Goal: Contribute content: Add original content to the website for others to see

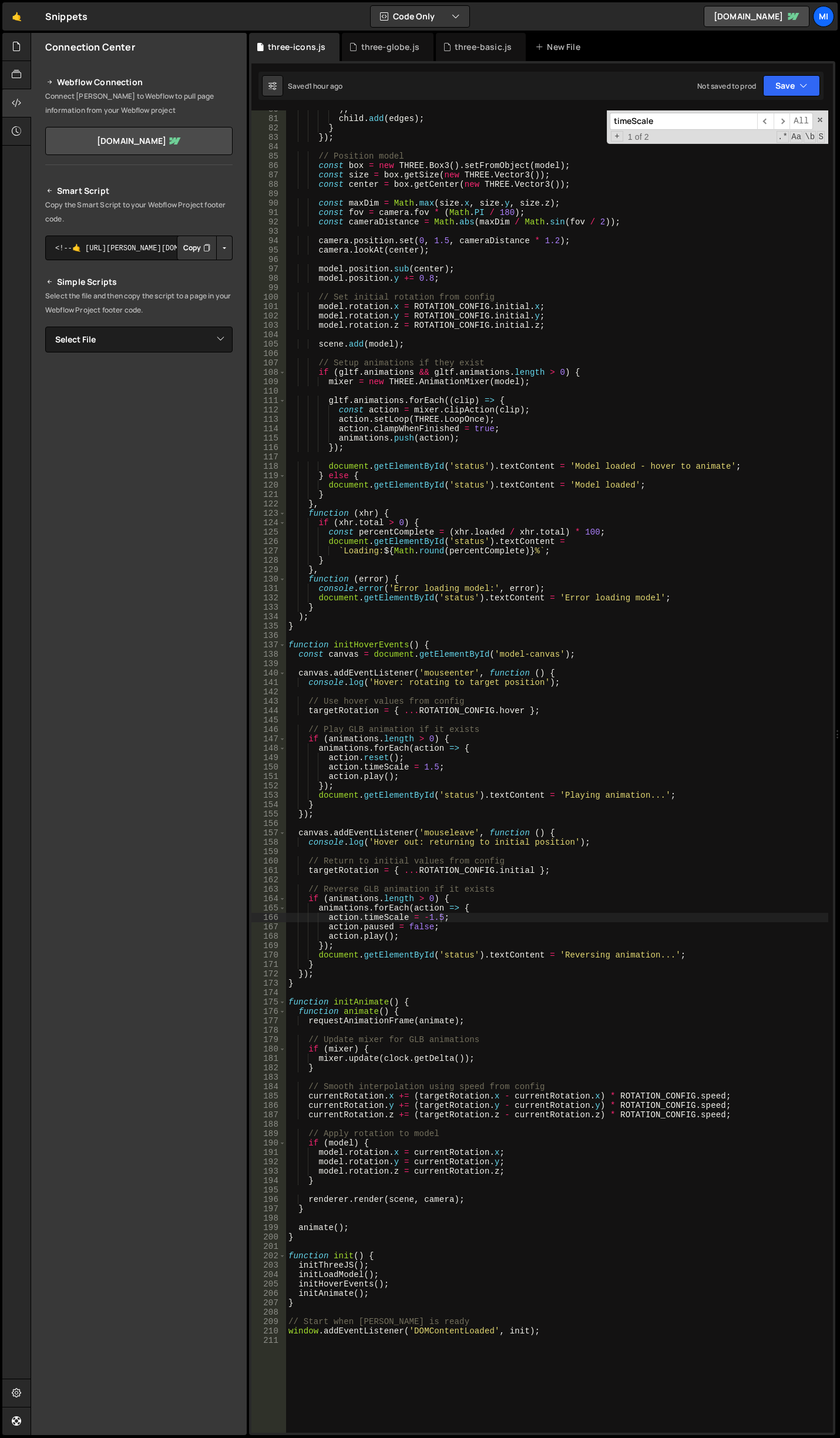
scroll to position [749, 0]
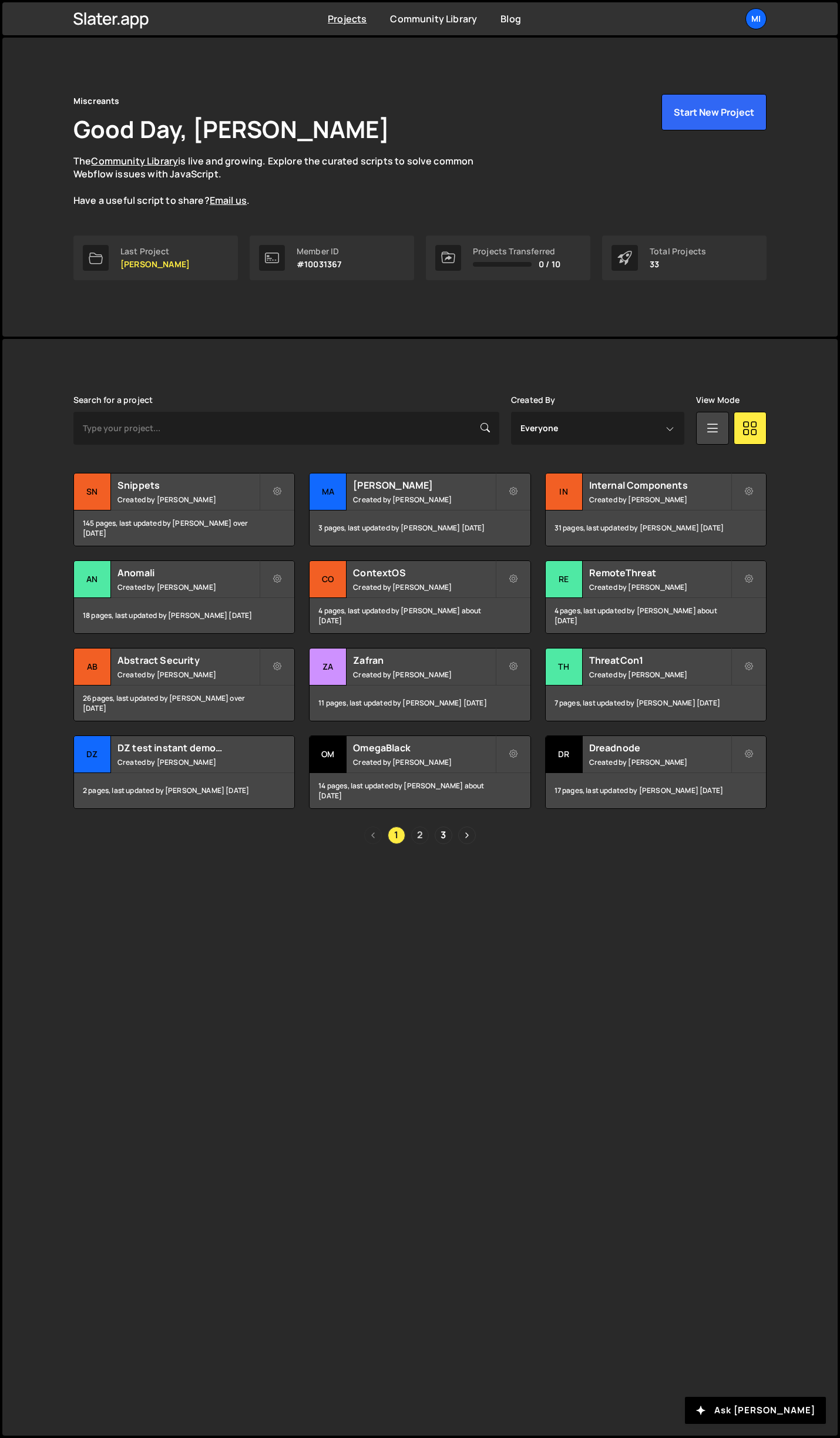
click at [421, 836] on link "2" at bounding box center [420, 836] width 17 height 17
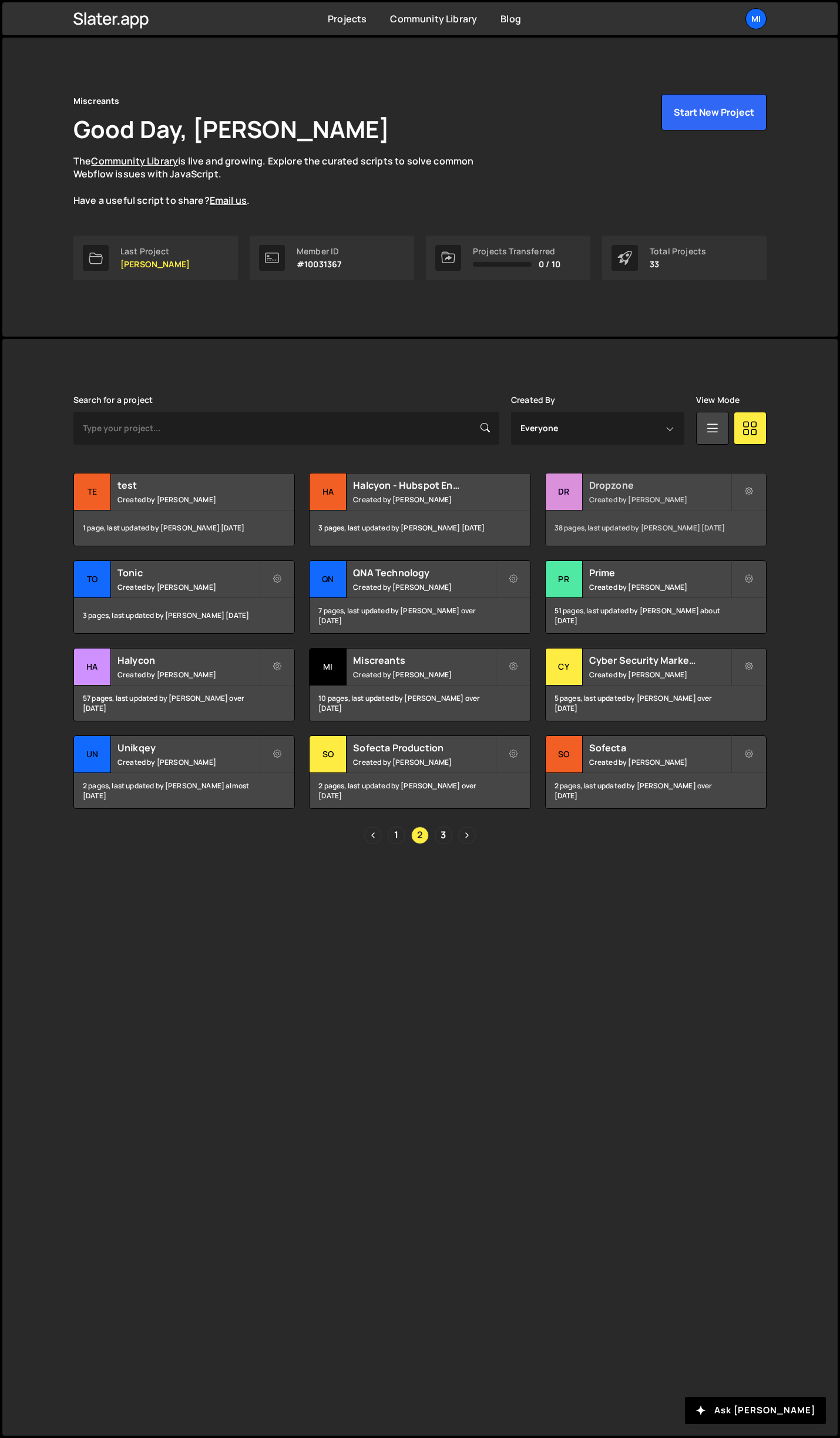
click at [643, 479] on h2 "Dropzone" at bounding box center [660, 485] width 141 height 13
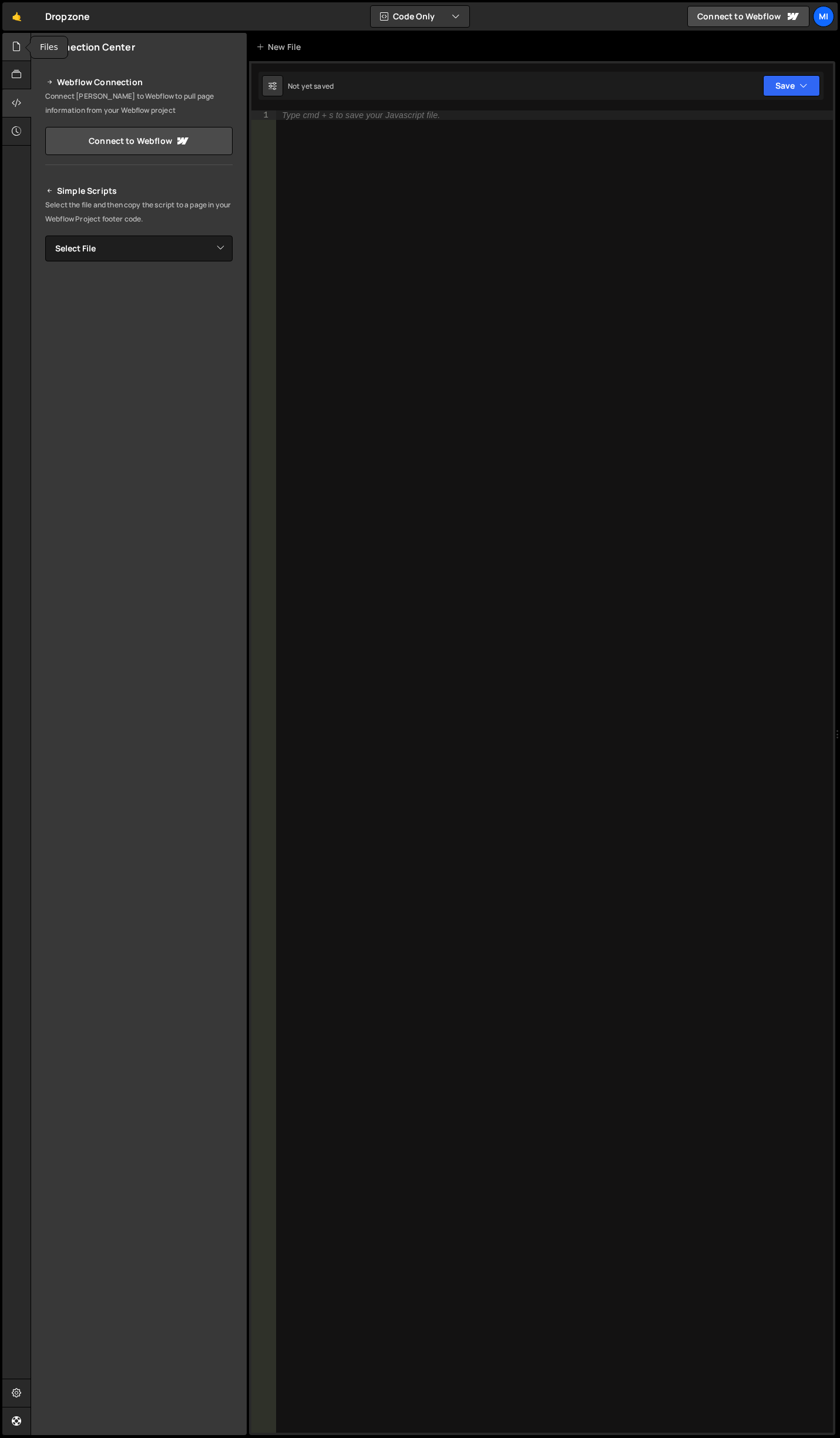
click at [23, 53] on div at bounding box center [17, 47] width 29 height 28
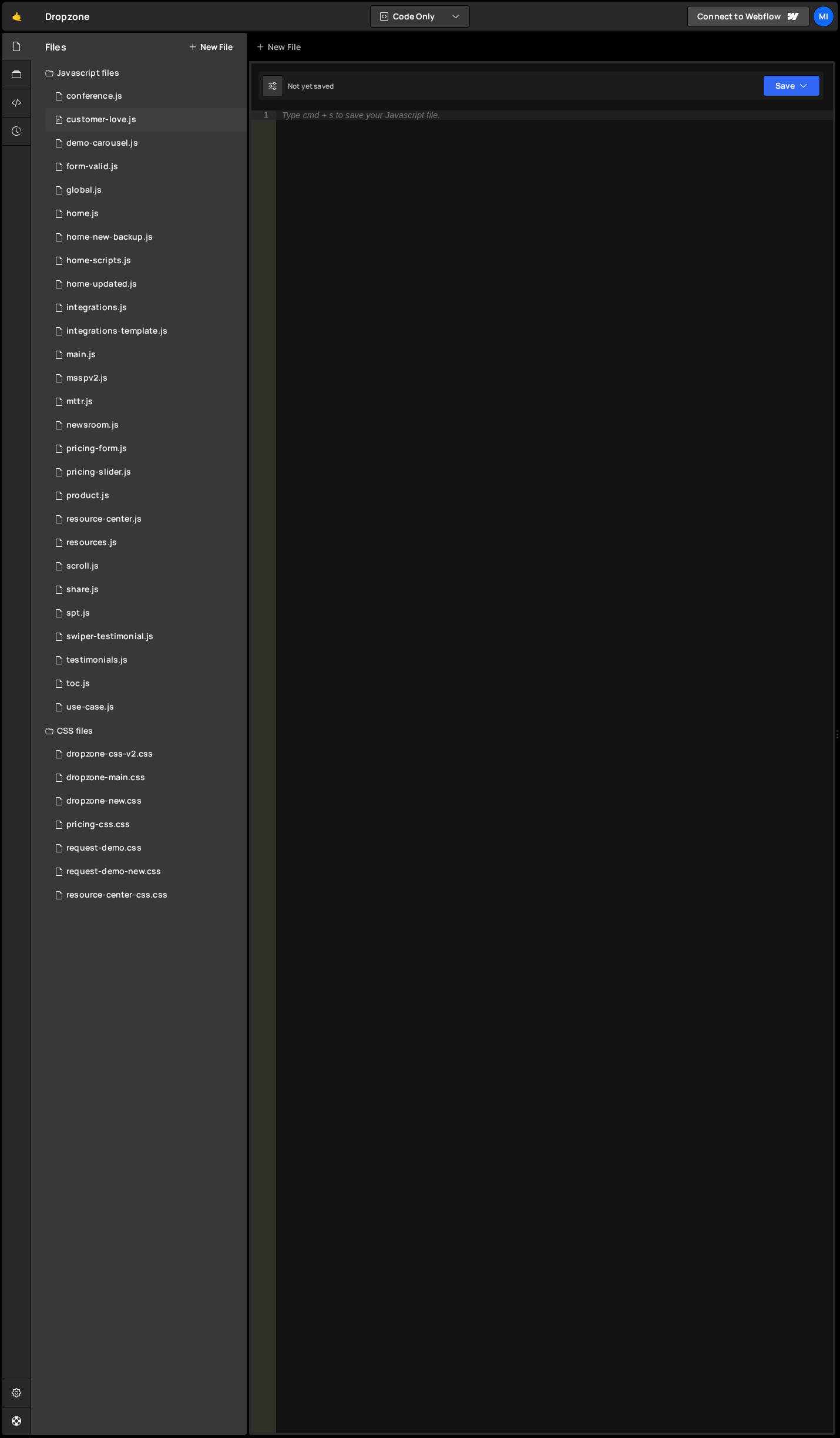
click at [127, 114] on div "customer-love.js" at bounding box center [101, 120] width 70 height 10
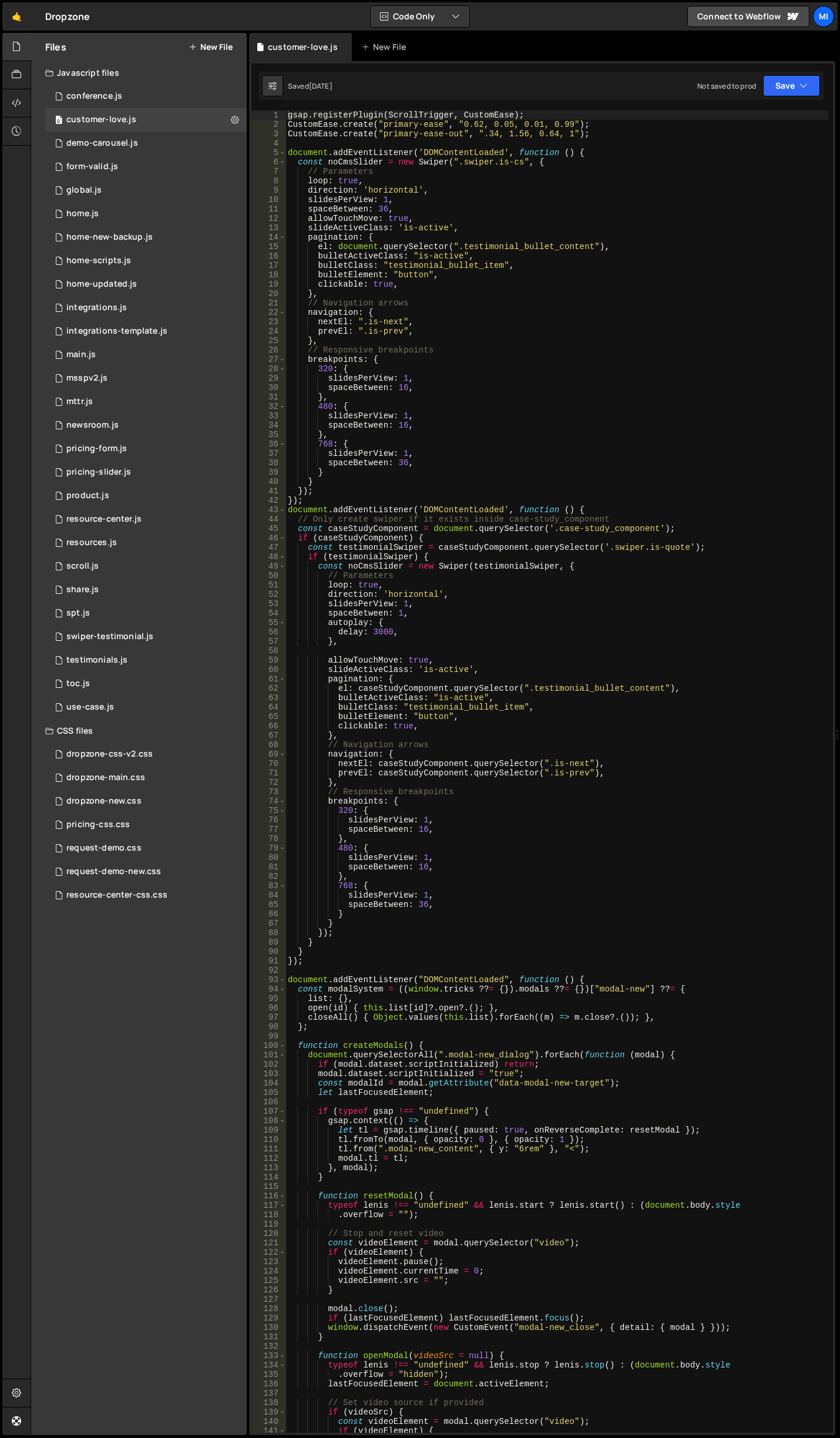
type textarea "nextEl: ".is-next","
click at [603, 326] on div "gsap . registerPlugin ( ScrollTrigger , CustomEase ) ; CustomEase . create ( "p…" at bounding box center [557, 781] width 543 height 1341
type input "is-quote"
type textarea "const noCmsSlider = new Swiper(".swiper.is-cs", {"
drag, startPoint x: 497, startPoint y: 162, endPoint x: 518, endPoint y: 159, distance: 21.2
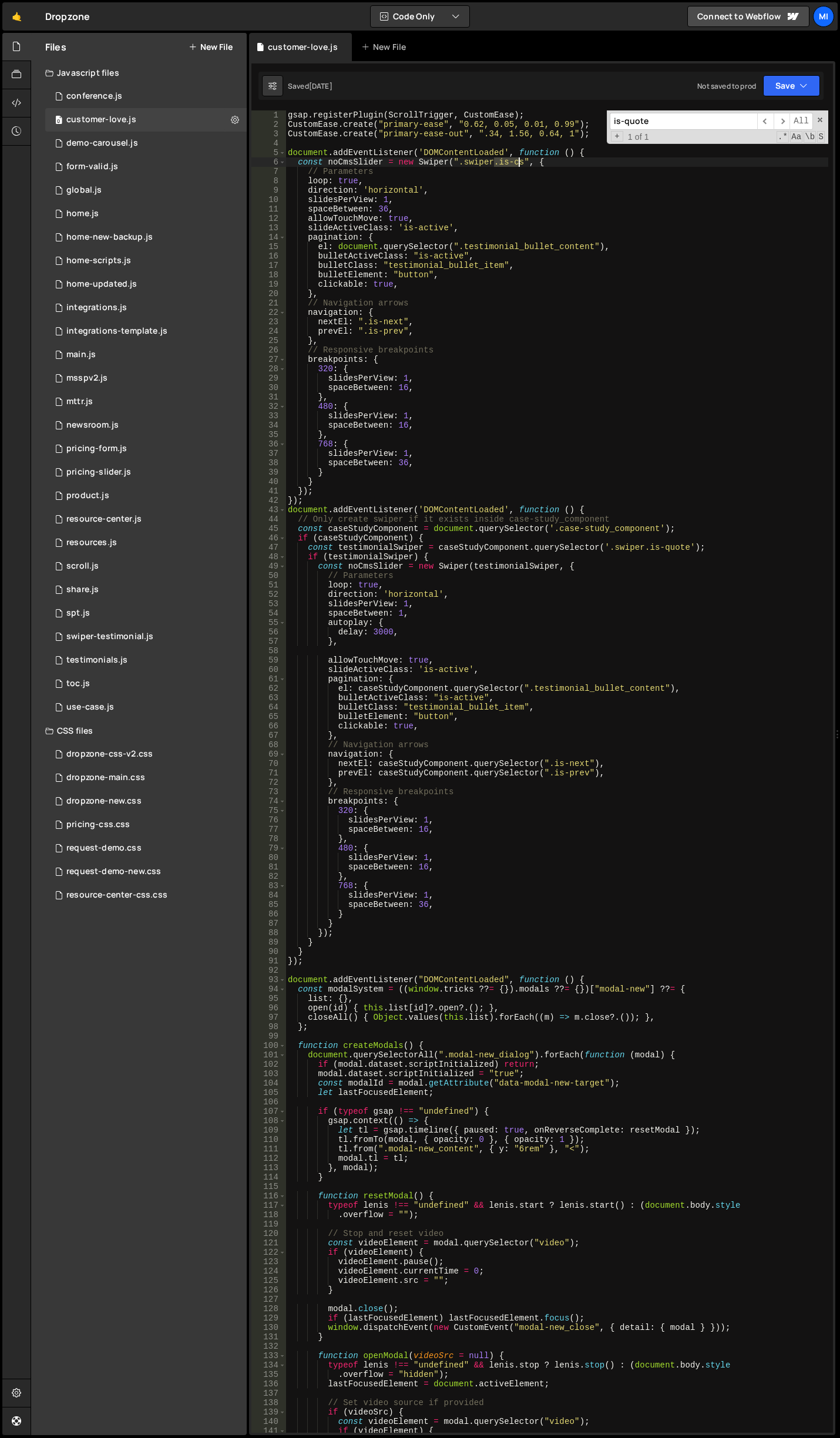
click at [518, 159] on div "gsap . registerPlugin ( ScrollTrigger , CustomEase ) ; CustomEase . create ( "p…" at bounding box center [557, 781] width 543 height 1341
paste textarea
click at [494, 343] on div "gsap . registerPlugin ( ScrollTrigger , CustomEase ) ; CustomEase . create ( "p…" at bounding box center [557, 781] width 543 height 1341
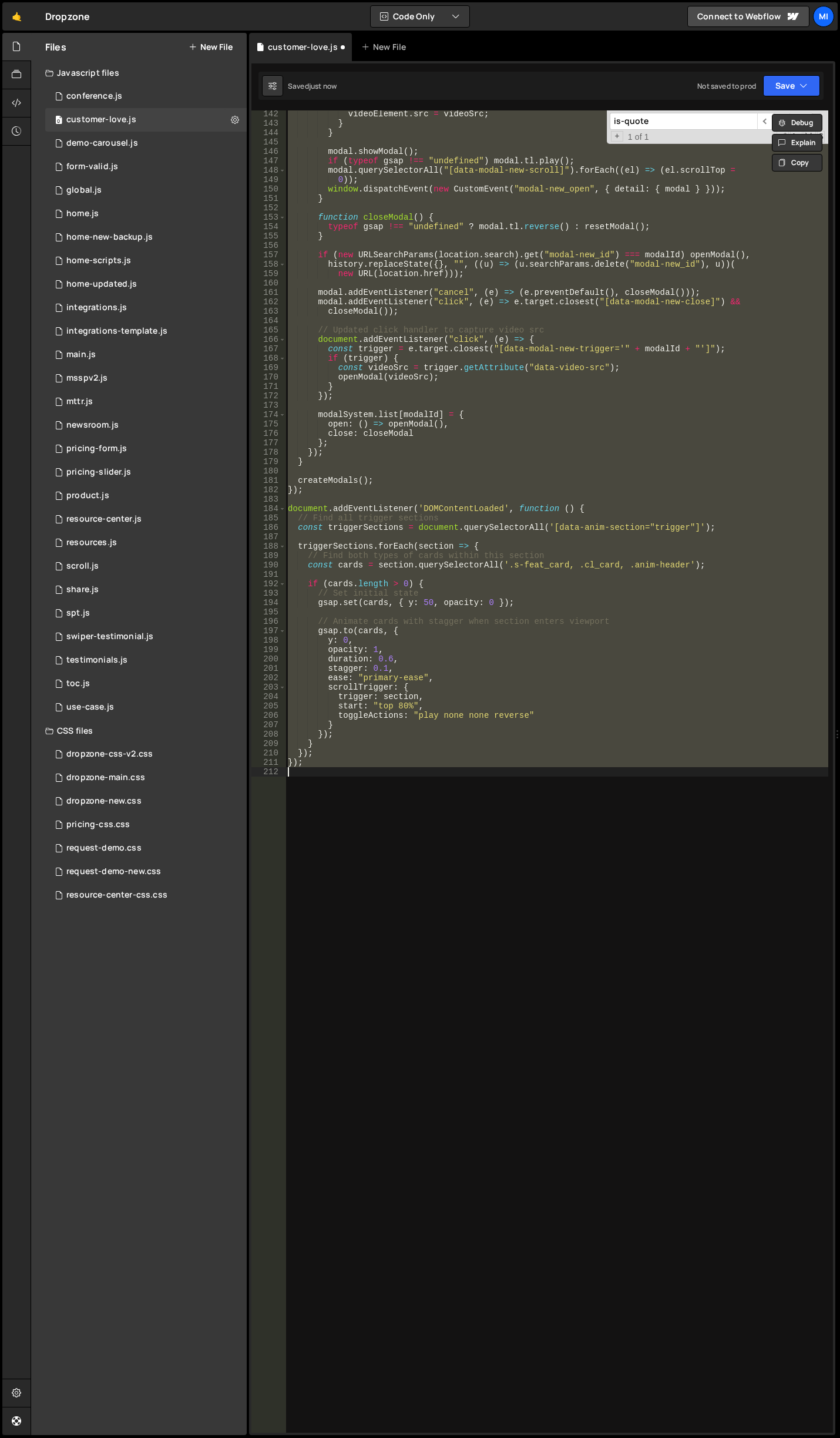
scroll to position [0, 0]
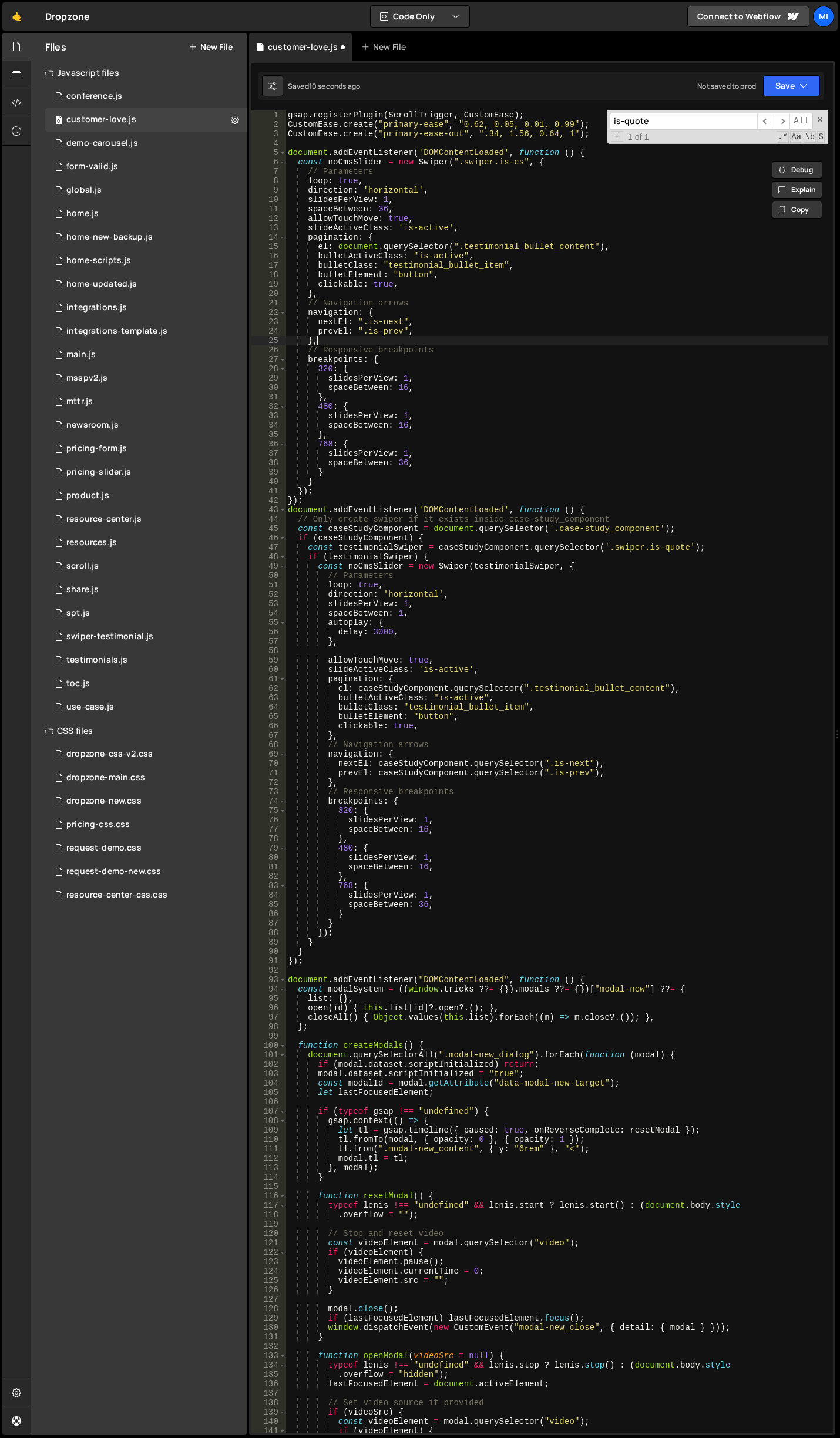
click at [514, 343] on div "gsap . registerPlugin ( ScrollTrigger , CustomEase ) ; CustomEase . create ( "p…" at bounding box center [557, 781] width 543 height 1341
click at [526, 279] on div "gsap . registerPlugin ( ScrollTrigger , CustomEase ) ; CustomEase . create ( "p…" at bounding box center [557, 781] width 543 height 1341
click at [556, 184] on div "gsap . registerPlugin ( ScrollTrigger , CustomEase ) ; CustomEase . create ( "p…" at bounding box center [557, 781] width 543 height 1341
click at [528, 162] on div "gsap . registerPlugin ( ScrollTrigger , CustomEase ) ; CustomEase . create ( "p…" at bounding box center [557, 781] width 543 height 1341
drag, startPoint x: 588, startPoint y: 132, endPoint x: 259, endPoint y: 122, distance: 329.2
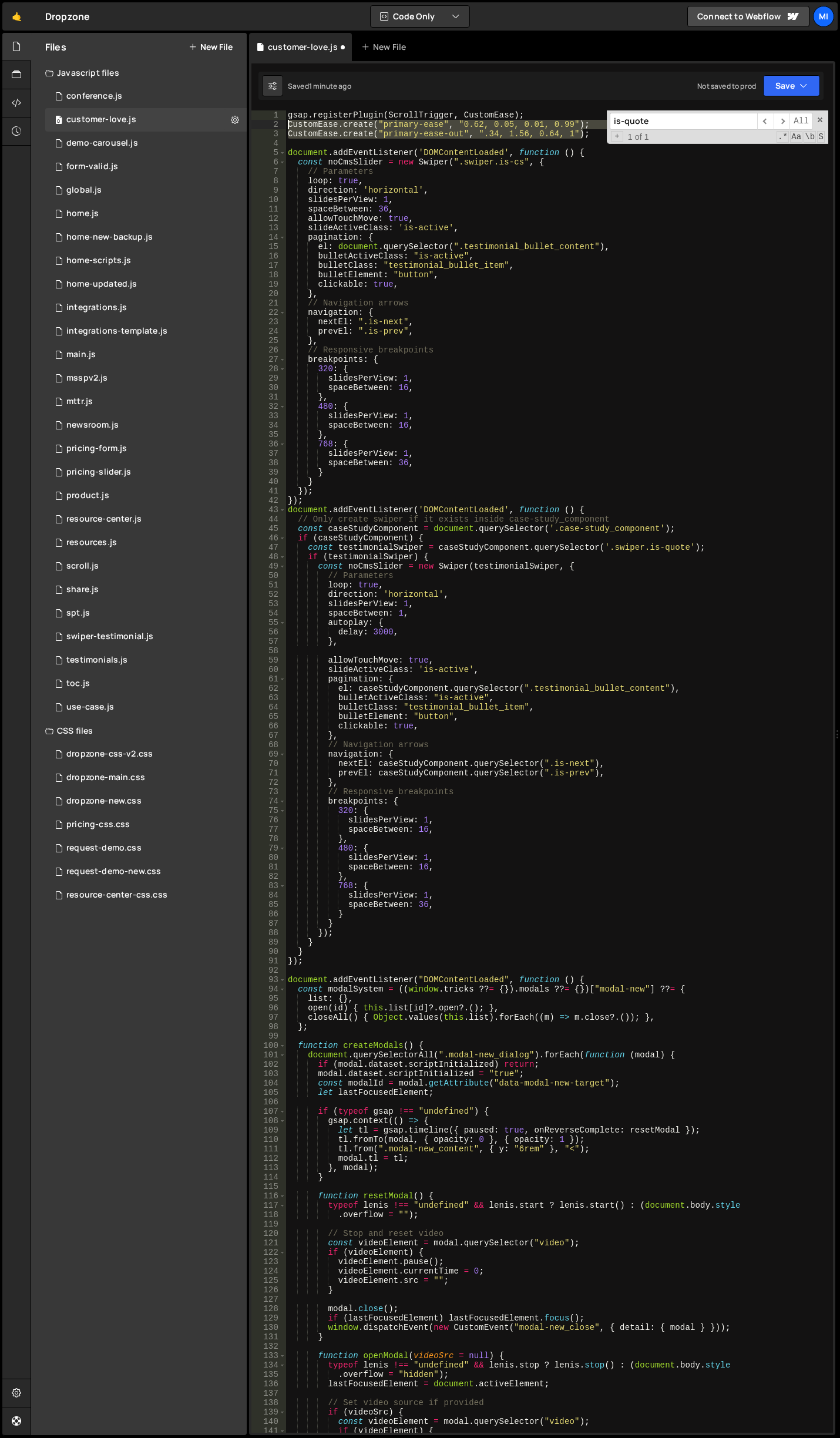
click at [259, 122] on div "const noCmsSlider = new Swiper(".swiper.is-cs", { 1 2 3 4 5 6 7 8 9 10 11 12 13…" at bounding box center [542, 771] width 582 height 1322
type textarea "CustomEase.create("primary-ease", "0.62, 0.05, 0.01, 0.99"); CustomEase.create(…"
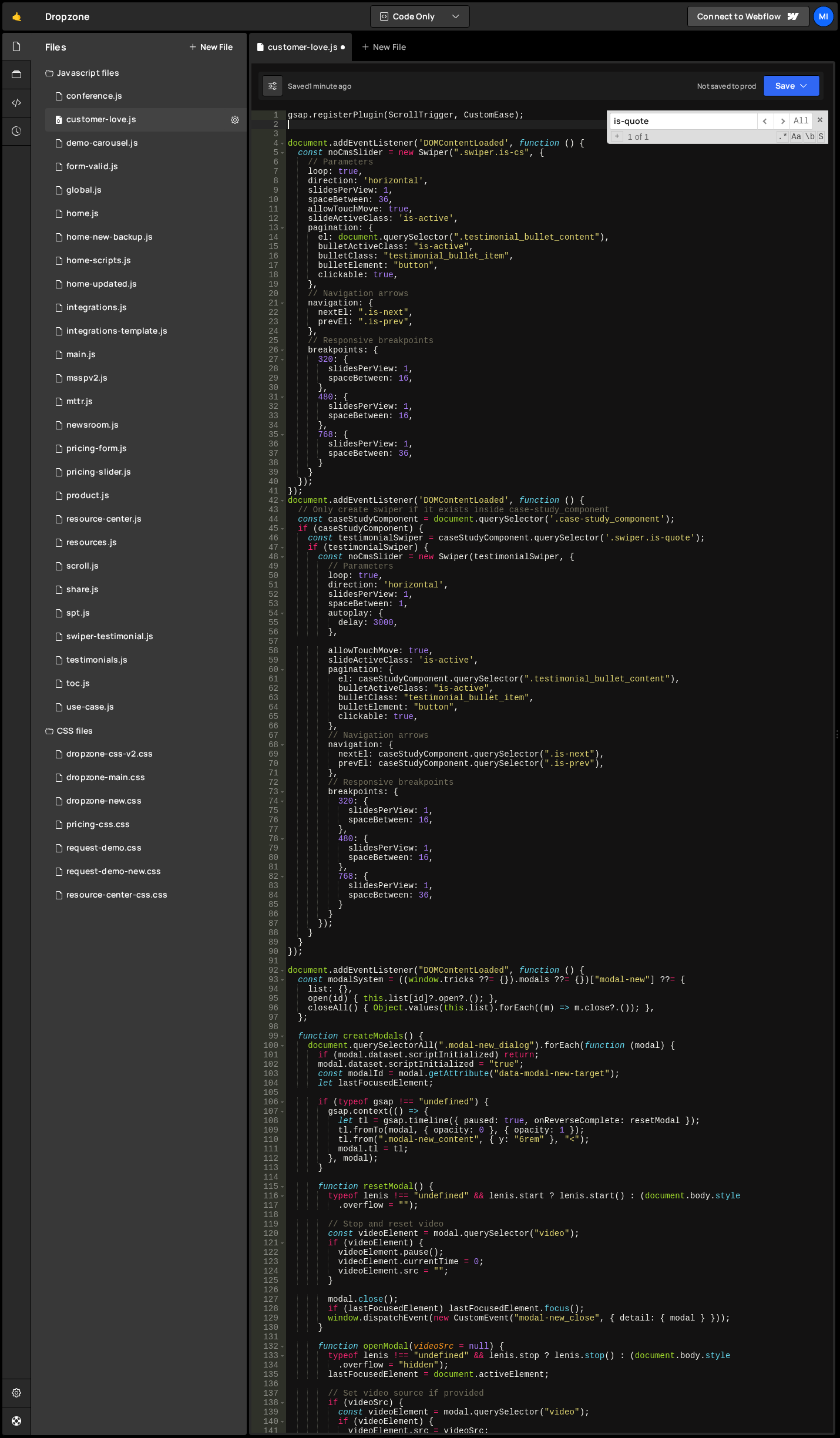
click at [670, 125] on input "is-quote" at bounding box center [683, 121] width 148 height 17
type input "c"
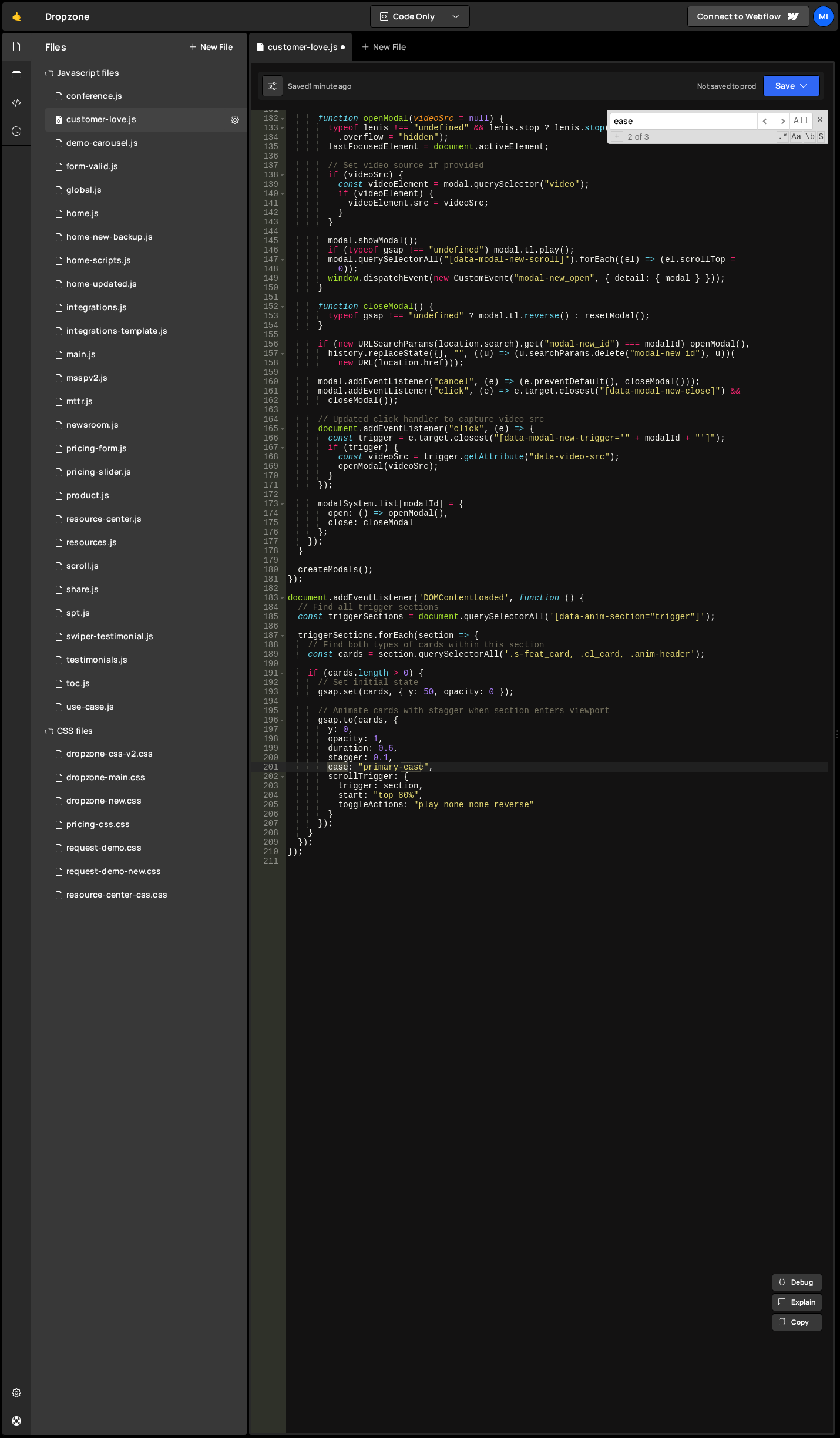
type input "ease"
click at [417, 705] on div "function openModal ( videoSrc = null ) { typeof lenis !== "undefined" && lenis …" at bounding box center [557, 775] width 543 height 1341
drag, startPoint x: 363, startPoint y: 771, endPoint x: 420, endPoint y: 769, distance: 57.0
click at [420, 769] on div "function openModal ( videoSrc = null ) { typeof lenis !== "undefined" && lenis …" at bounding box center [557, 775] width 543 height 1341
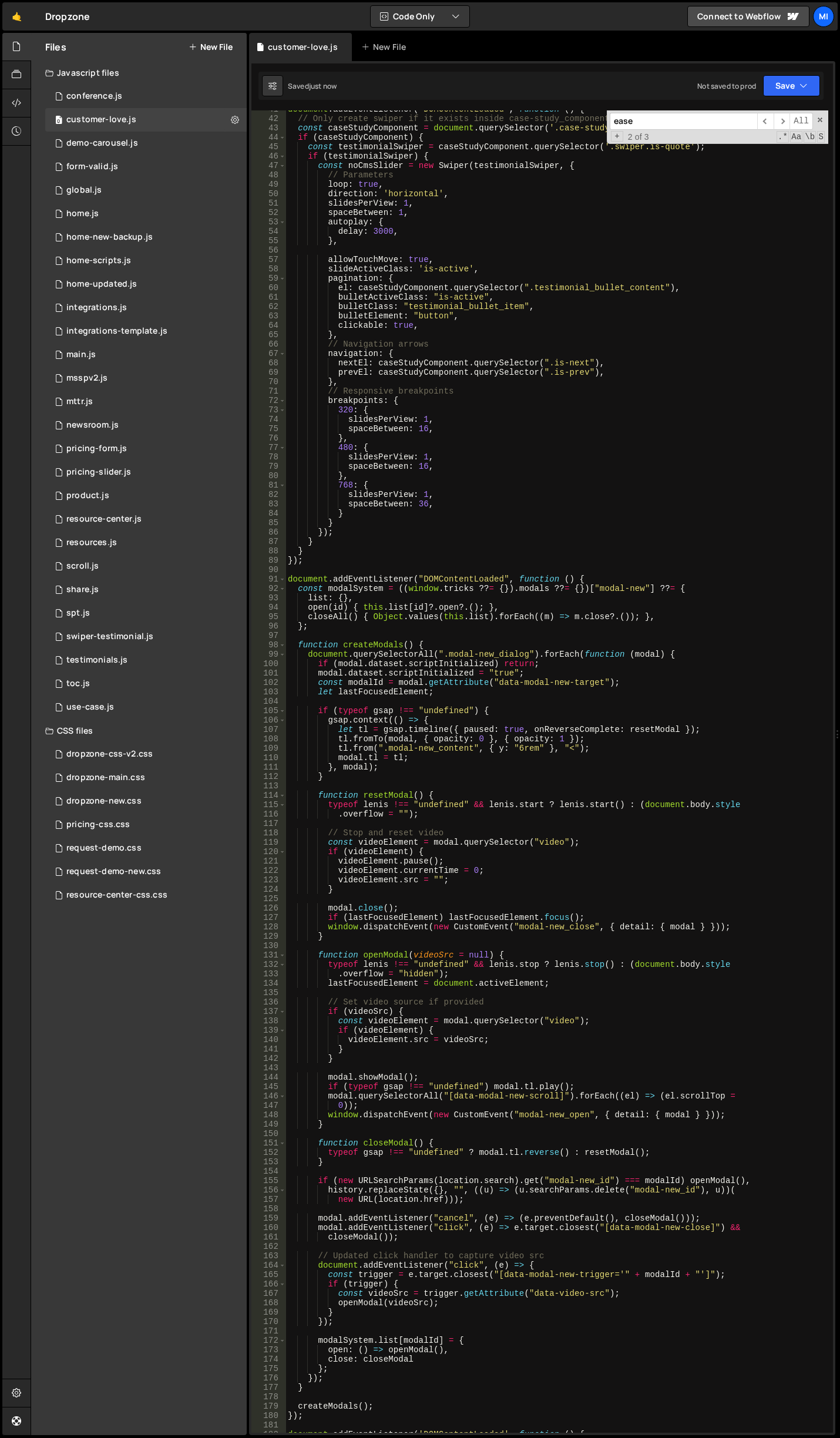
scroll to position [0, 0]
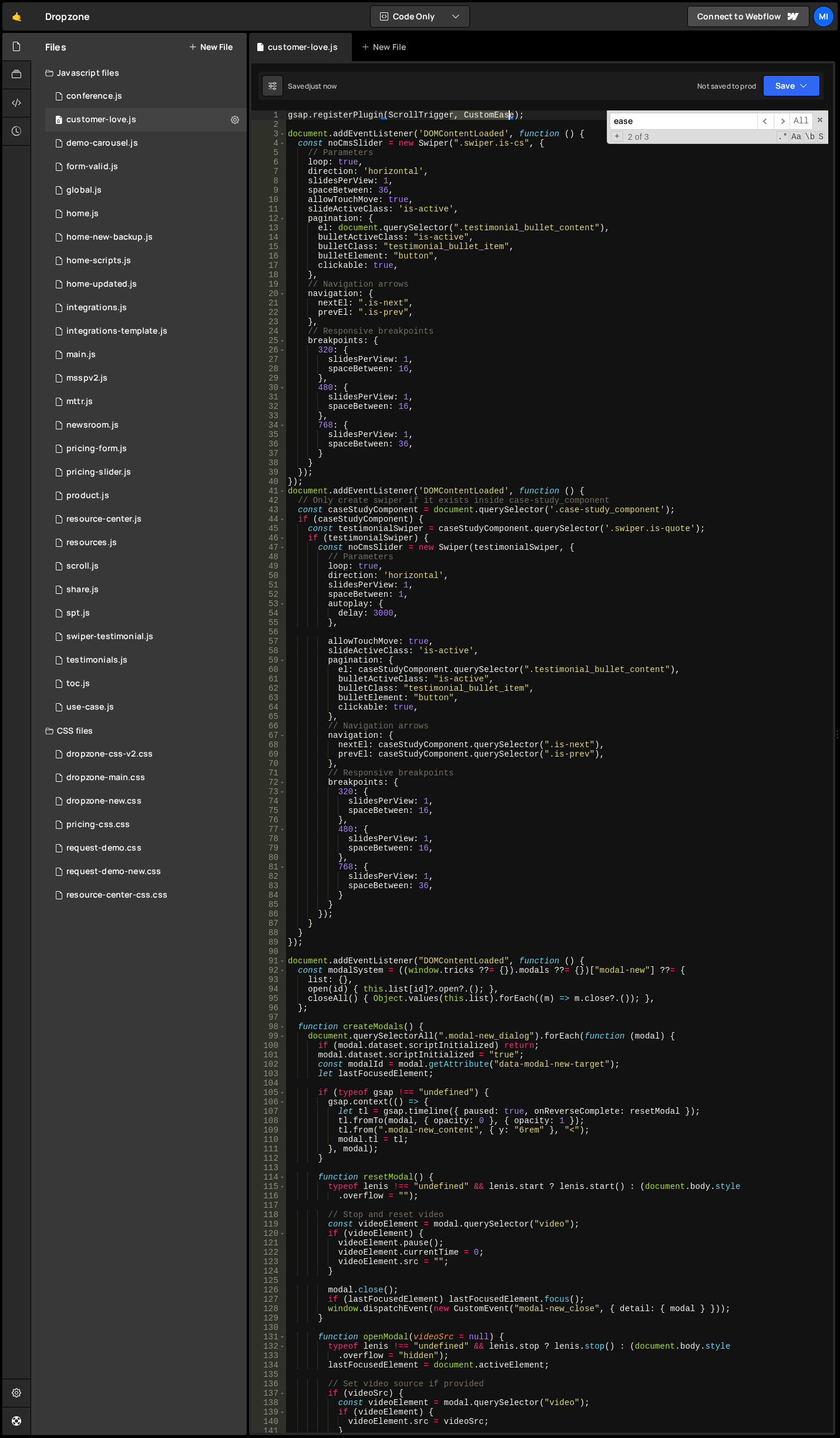
drag, startPoint x: 450, startPoint y: 112, endPoint x: 510, endPoint y: 113, distance: 60.0
click at [510, 113] on div "gsap . registerPlugin ( ScrollTrigger , CustomEase ) ; document . addEventListe…" at bounding box center [557, 781] width 543 height 1341
type textarea "gsap.registerPlugin(ScrollTrigger);"
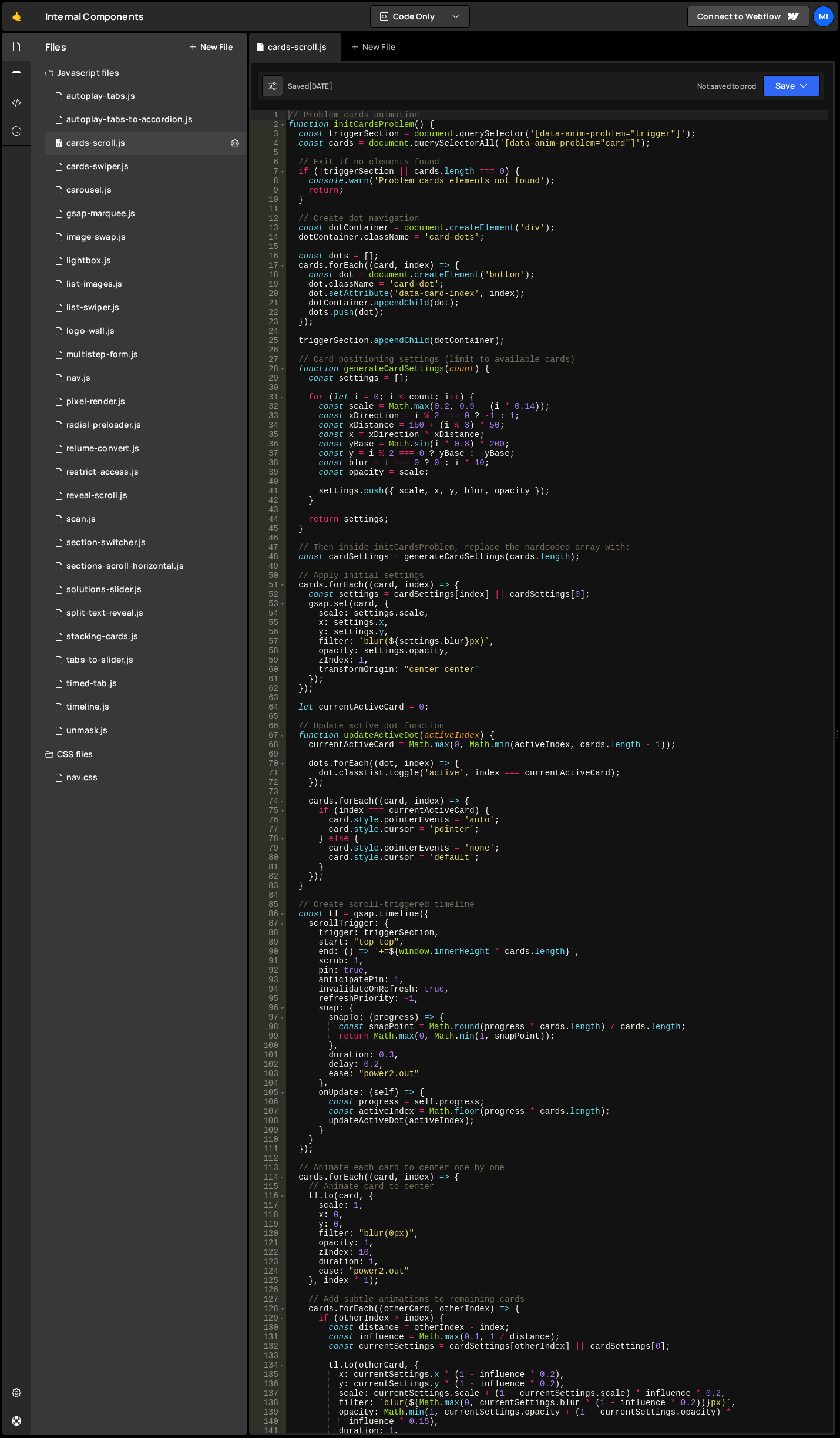
click at [213, 42] on button "New File" at bounding box center [210, 46] width 44 height 10
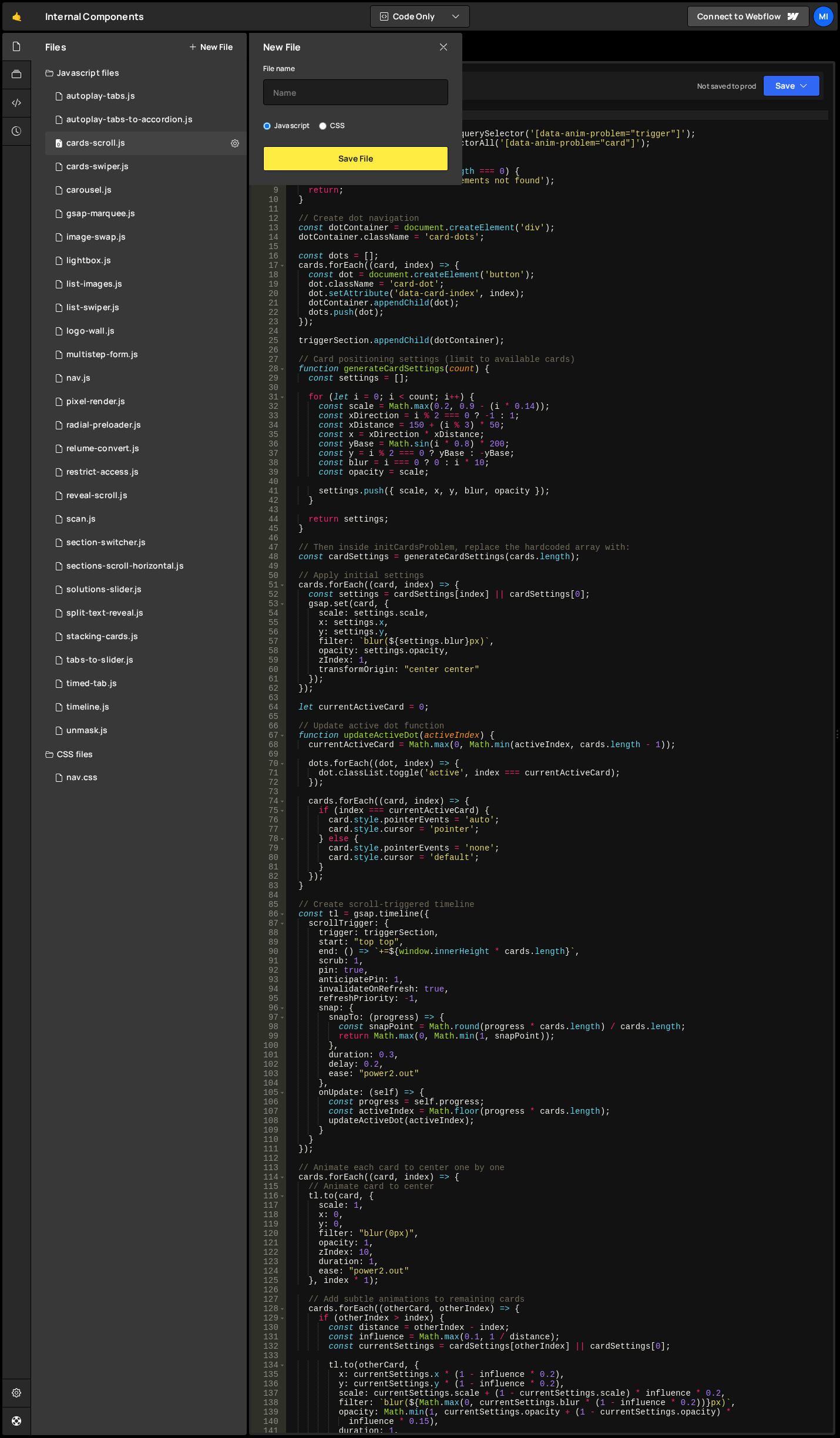
click at [333, 120] on label "CSS" at bounding box center [332, 125] width 26 height 11
click at [327, 122] on input "CSS" at bounding box center [322, 126] width 8 height 8
radio input "true"
click at [345, 100] on input "text" at bounding box center [355, 93] width 185 height 26
type input "starter-css"
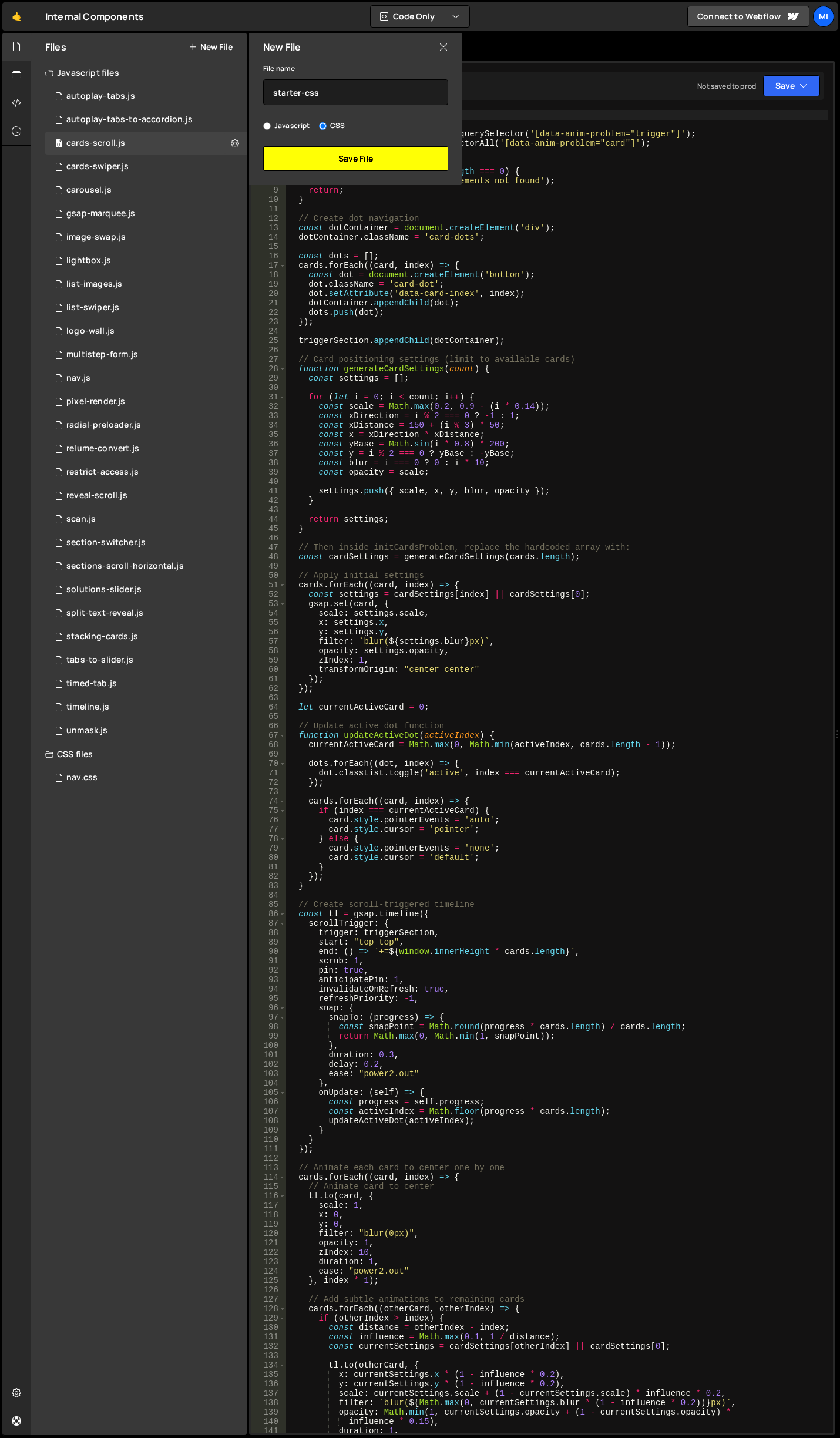
click at [350, 165] on button "Save File" at bounding box center [355, 159] width 185 height 24
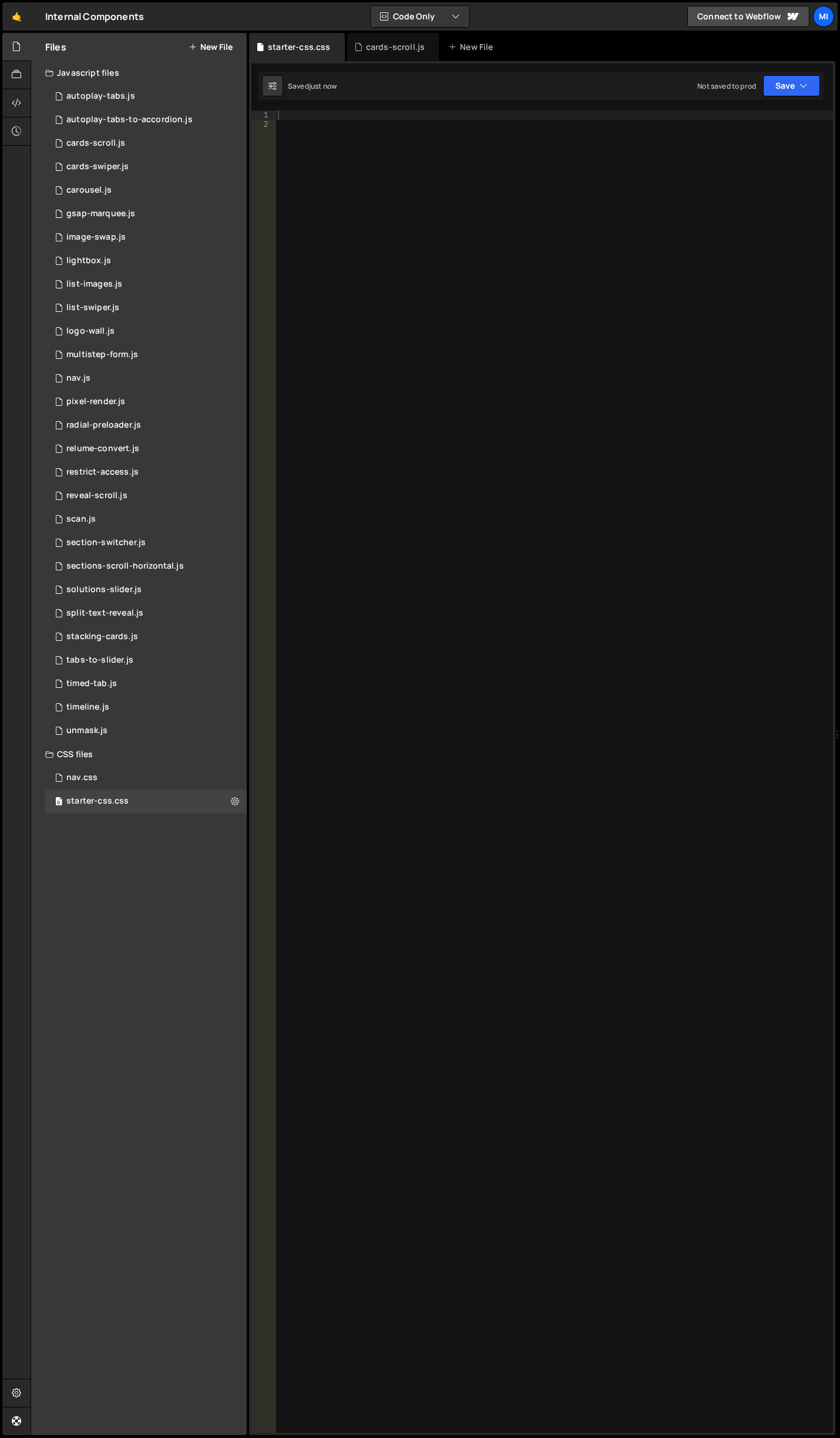
click at [404, 226] on div at bounding box center [554, 781] width 557 height 1341
click at [499, 263] on div at bounding box center [554, 781] width 557 height 1341
paste textarea
click at [455, 177] on div at bounding box center [554, 781] width 557 height 1341
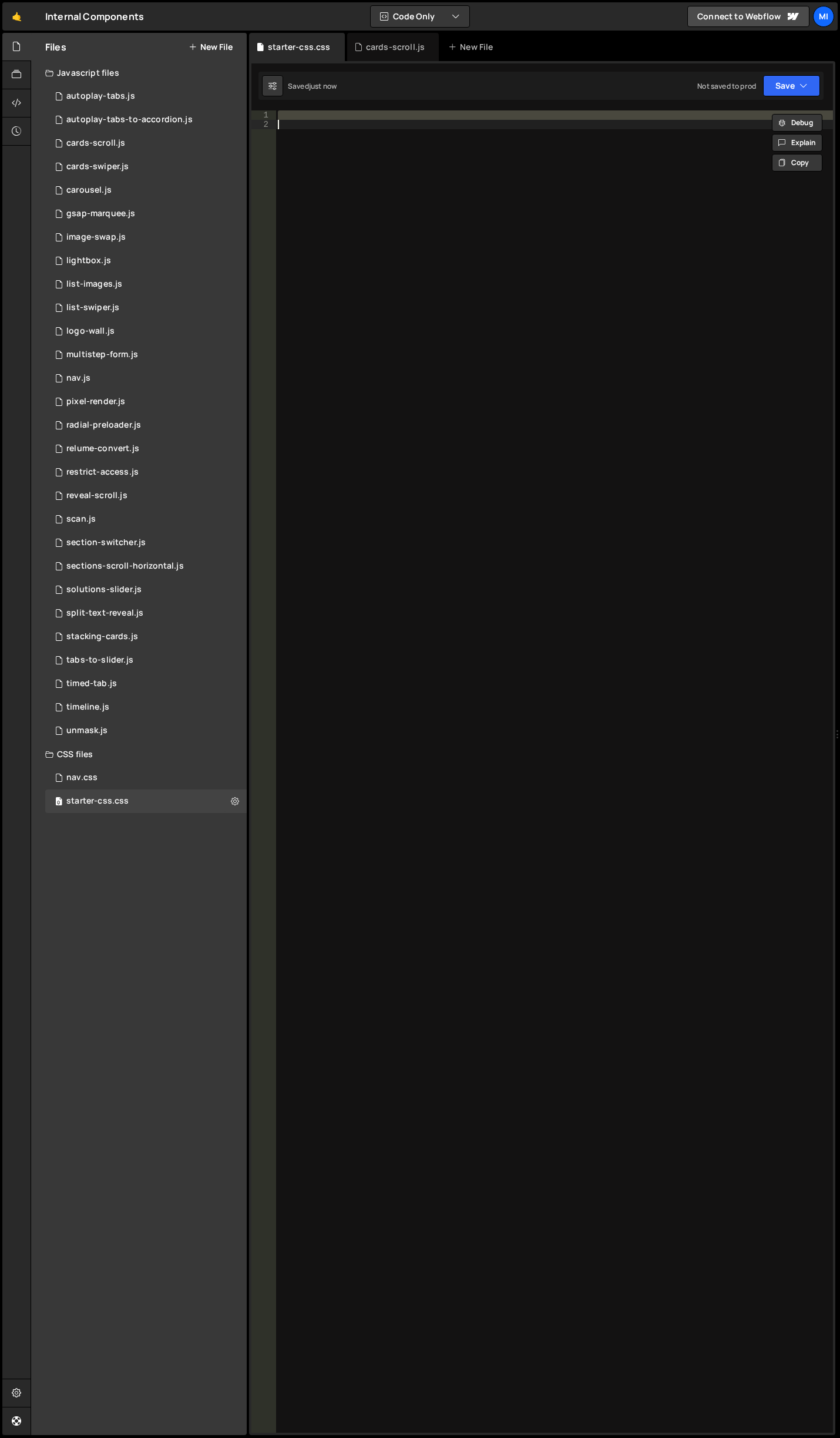
click at [396, 274] on div at bounding box center [554, 771] width 557 height 1322
